Goal: Task Accomplishment & Management: Use online tool/utility

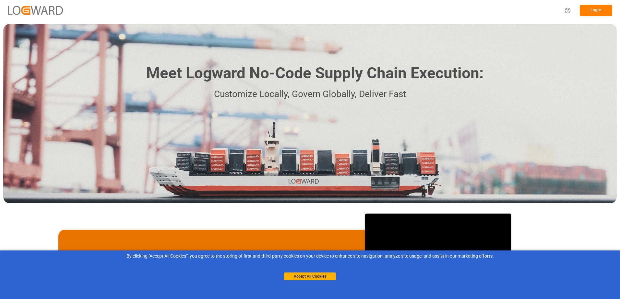
click at [595, 11] on button "Log In" at bounding box center [596, 10] width 32 height 11
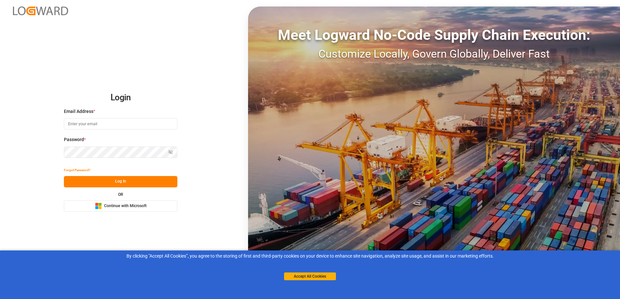
click at [88, 125] on input at bounding box center [120, 123] width 113 height 11
type input "m"
type input "[EMAIL_ADDRESS][PERSON_NAME][DOMAIN_NAME]"
click at [155, 44] on div "Login Email Address * [EMAIL_ADDRESS][PERSON_NAME][DOMAIN_NAME] Email is requir…" at bounding box center [310, 149] width 620 height 299
click at [111, 181] on button "Log In" at bounding box center [120, 181] width 113 height 11
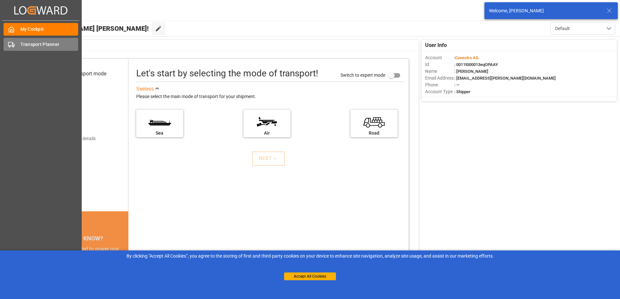
click at [31, 49] on div "Transport Planner Transport Planner" at bounding box center [41, 44] width 75 height 13
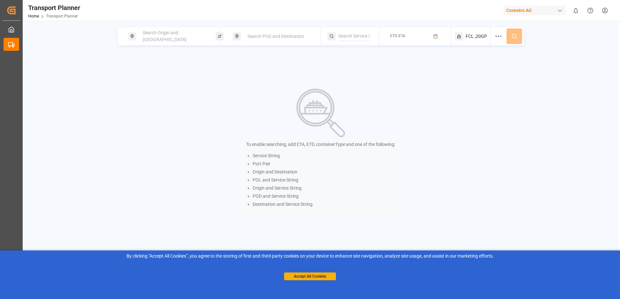
click at [150, 35] on span "Search Origin and [GEOGRAPHIC_DATA]" at bounding box center [165, 36] width 44 height 12
click at [144, 83] on input at bounding box center [167, 88] width 65 height 10
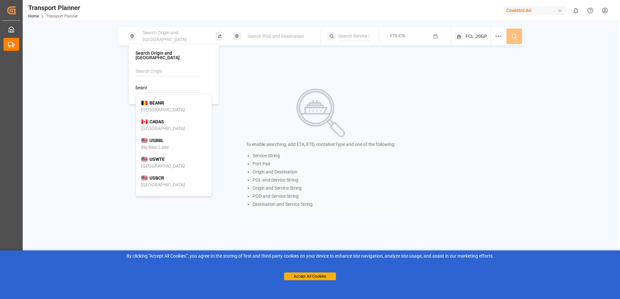
click at [154, 100] on b "BEANR" at bounding box center [156, 102] width 15 height 5
type input "BEANR"
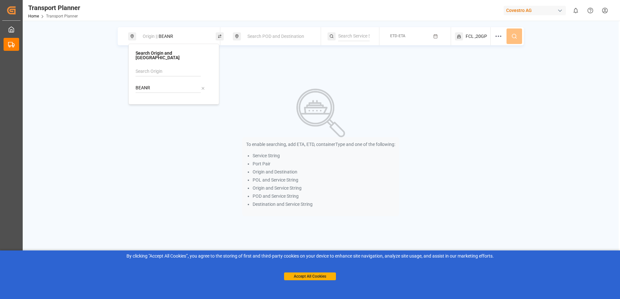
click at [255, 38] on span "Search POD and Destination" at bounding box center [275, 36] width 57 height 5
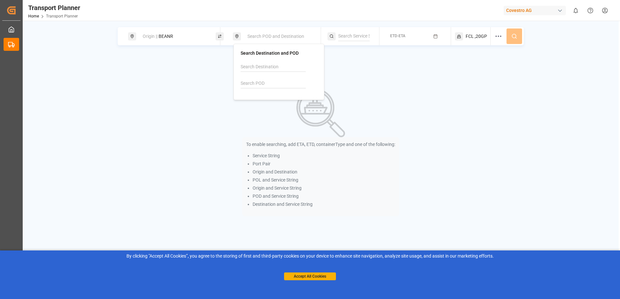
click at [258, 85] on input at bounding box center [272, 84] width 65 height 10
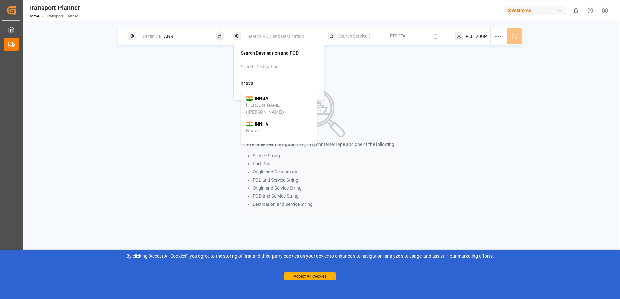
click at [269, 102] on div "[PERSON_NAME] ([PERSON_NAME])" at bounding box center [278, 109] width 65 height 14
type input "INNSA"
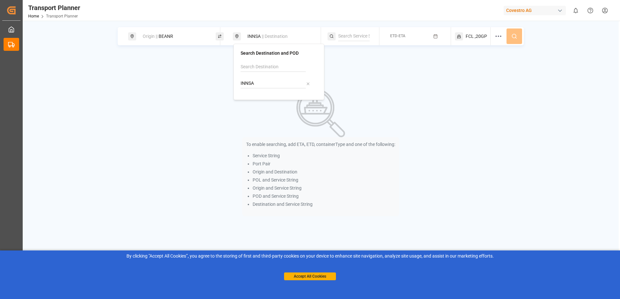
click at [265, 33] on div "INNSA || Destination" at bounding box center [278, 36] width 70 height 12
click at [401, 34] on span "ETD-ETA" at bounding box center [397, 36] width 15 height 5
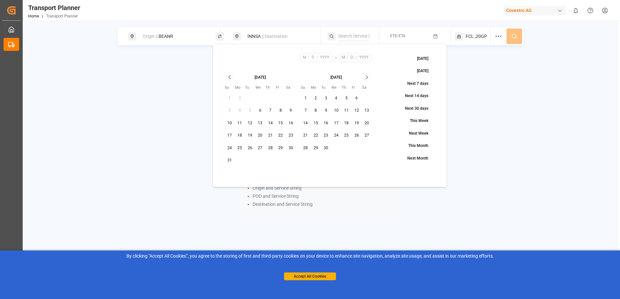
click at [231, 158] on button "31" at bounding box center [229, 161] width 10 height 10
type input "8"
type input "31"
type input "2025"
click at [366, 77] on icon "Go to next month" at bounding box center [366, 78] width 7 height 8
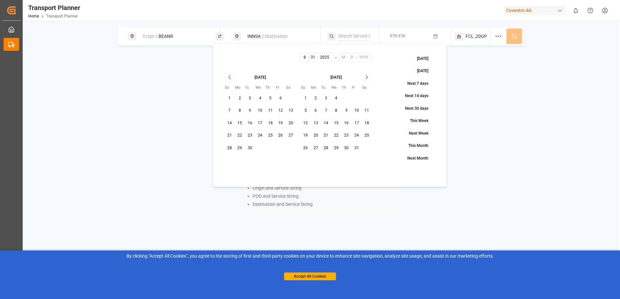
click at [359, 145] on button "31" at bounding box center [356, 148] width 10 height 10
type input "10"
type input "31"
type input "2025"
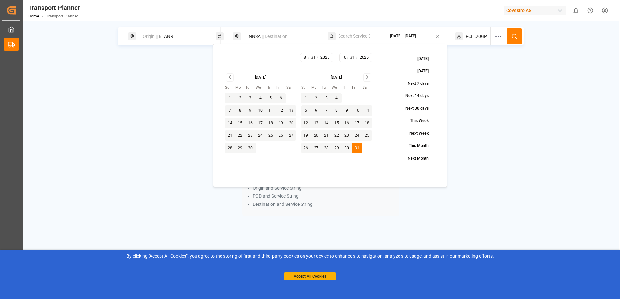
click at [514, 33] on button at bounding box center [514, 37] width 16 height 16
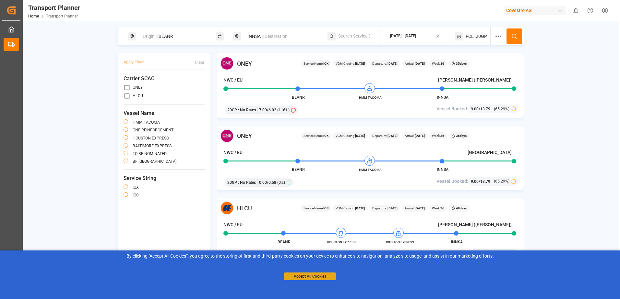
click at [309, 277] on button "Accept All Cookies" at bounding box center [310, 277] width 52 height 8
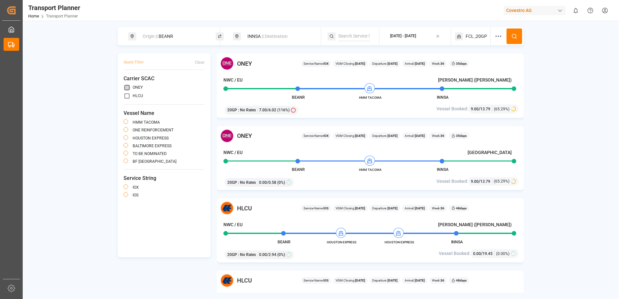
click at [125, 88] on input "primary checkbox" at bounding box center [126, 87] width 7 height 7
checkbox input "true"
click at [513, 39] on icon at bounding box center [514, 36] width 6 height 6
click at [416, 35] on div "[DATE] - [DATE]" at bounding box center [403, 36] width 26 height 6
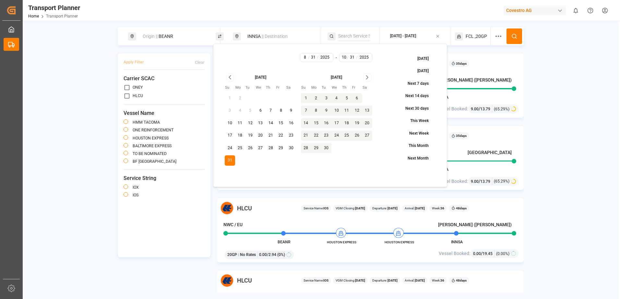
click at [369, 79] on icon "Go to next month" at bounding box center [366, 78] width 7 height 8
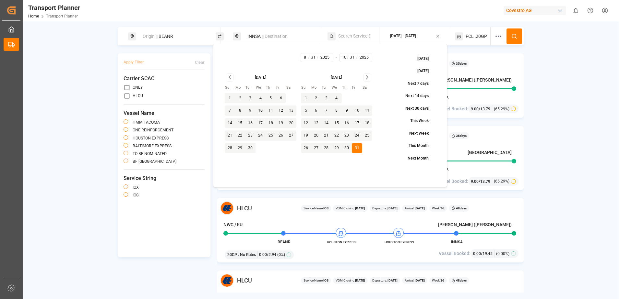
click at [369, 79] on icon "Go to next month" at bounding box center [366, 78] width 7 height 8
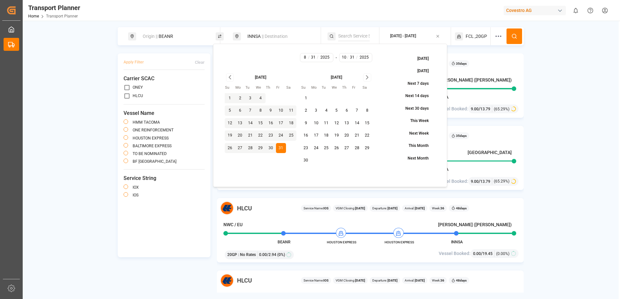
drag, startPoint x: 304, startPoint y: 162, endPoint x: 358, endPoint y: 117, distance: 70.6
click at [304, 162] on button "30" at bounding box center [306, 161] width 10 height 10
type input "11"
type input "30"
click at [518, 37] on button at bounding box center [514, 37] width 16 height 16
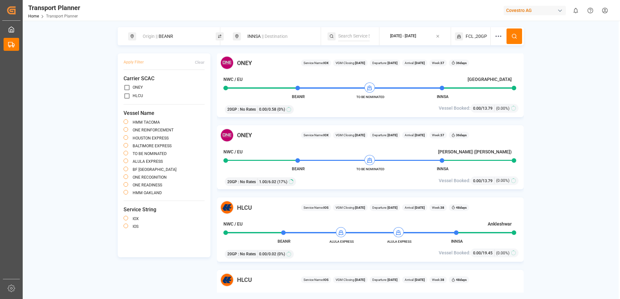
scroll to position [583, 0]
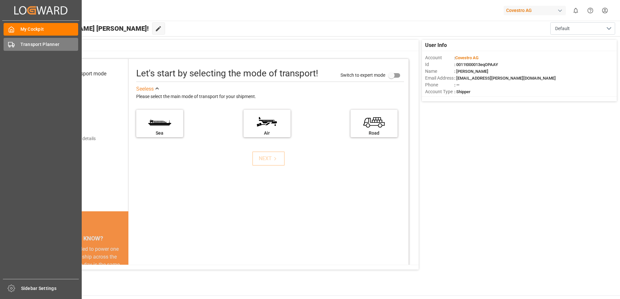
click at [37, 46] on span "Transport Planner" at bounding box center [49, 44] width 58 height 7
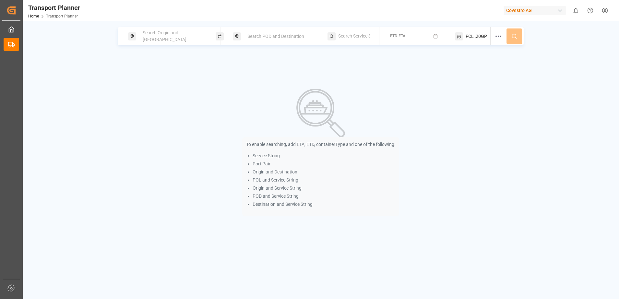
click at [156, 34] on span "Search Origin and [GEOGRAPHIC_DATA]" at bounding box center [165, 36] width 44 height 12
type input "beanr"
